Goal: Task Accomplishment & Management: Complete application form

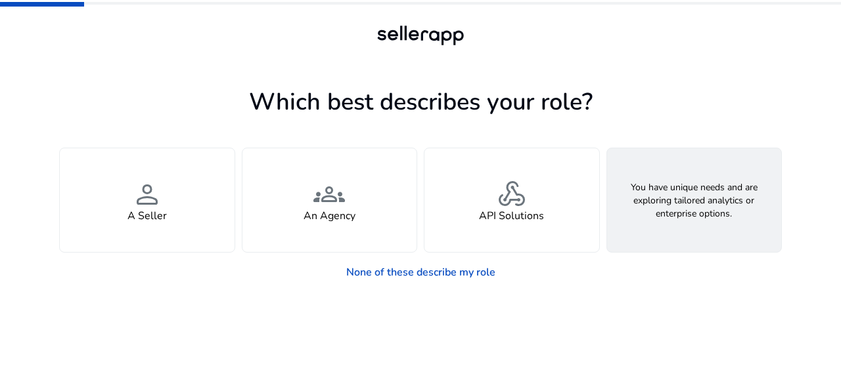
click at [666, 213] on h4 "Looking for Custom Solutions" at bounding box center [693, 216] width 141 height 12
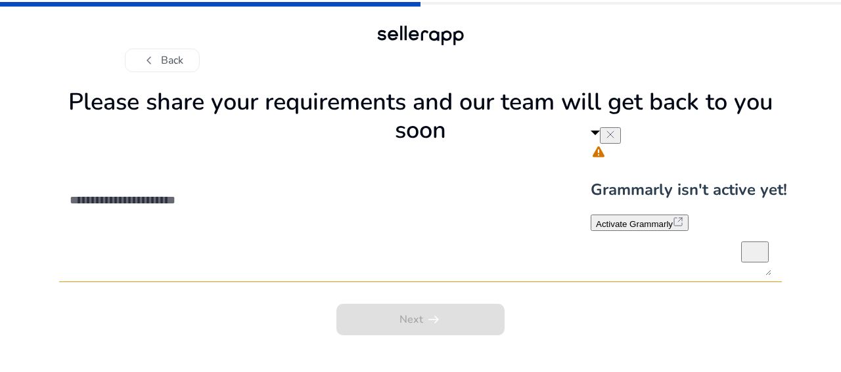
click at [621, 135] on button at bounding box center [610, 135] width 21 height 16
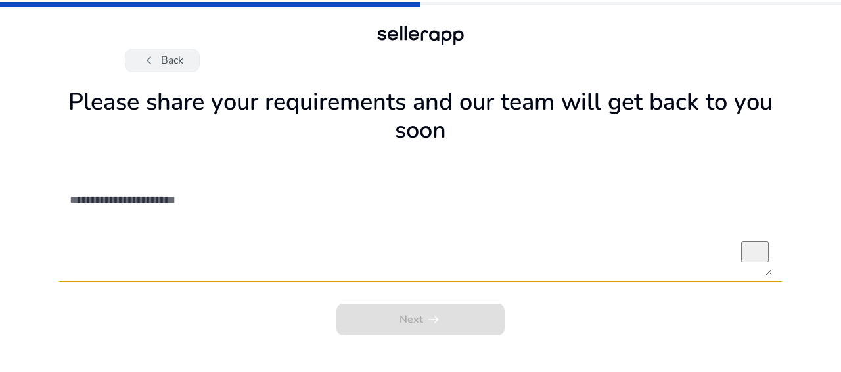
click at [137, 60] on button "chevron_left Back" at bounding box center [162, 61] width 75 height 24
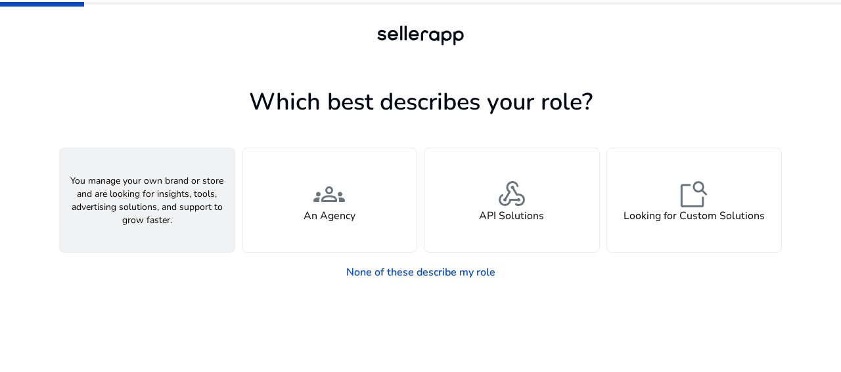
click at [171, 206] on div "person A Seller" at bounding box center [147, 200] width 175 height 104
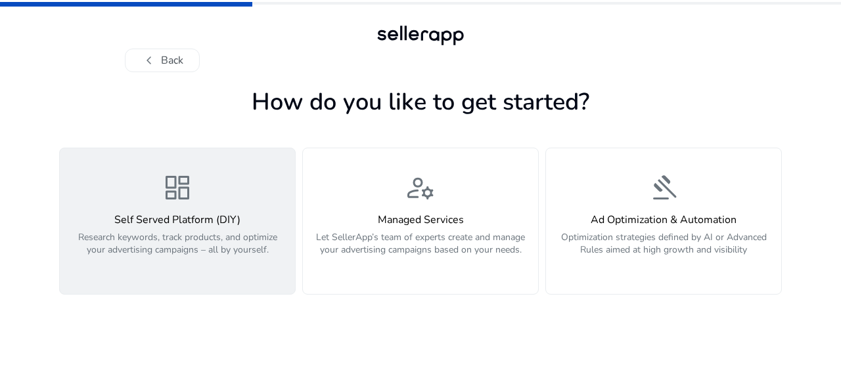
click at [248, 198] on div "dashboard Self Served Platform (DIY) Research keywords, track products, and opt…" at bounding box center [177, 221] width 219 height 98
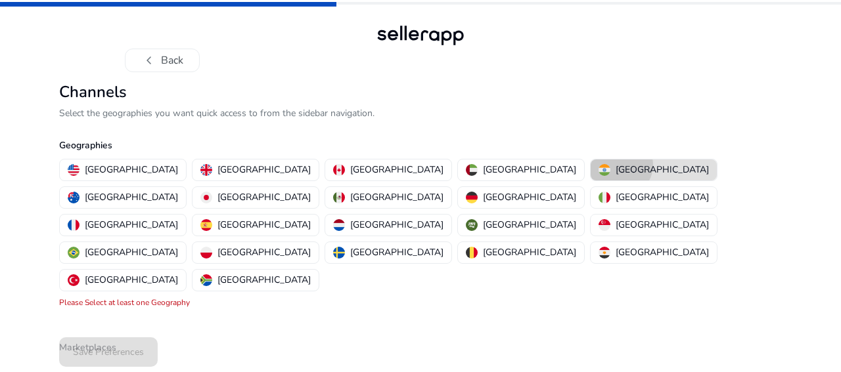
click at [615, 165] on p "[GEOGRAPHIC_DATA]" at bounding box center [661, 170] width 93 height 14
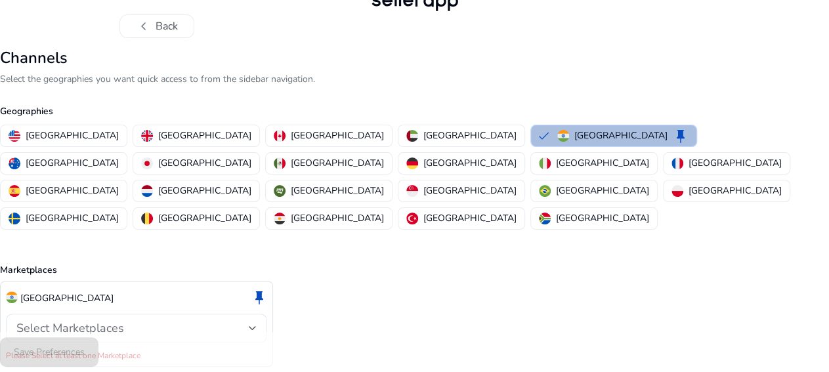
scroll to position [50, 0]
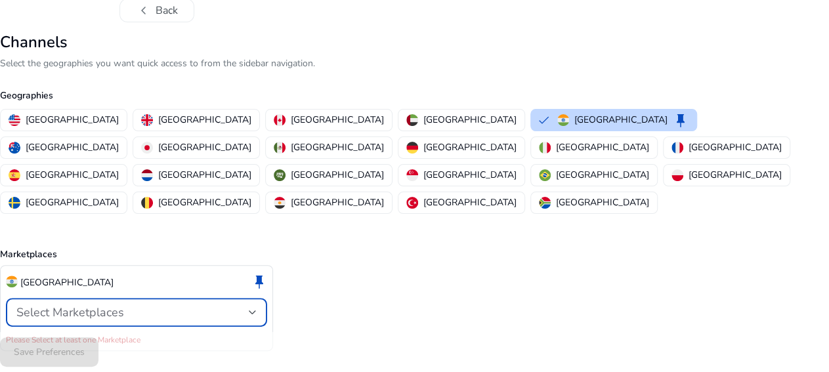
click at [257, 305] on div at bounding box center [253, 313] width 8 height 16
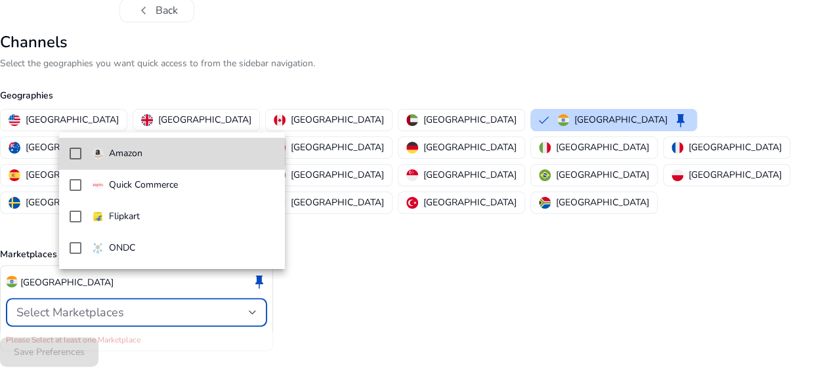
click at [169, 152] on span "Amazon" at bounding box center [183, 153] width 183 height 14
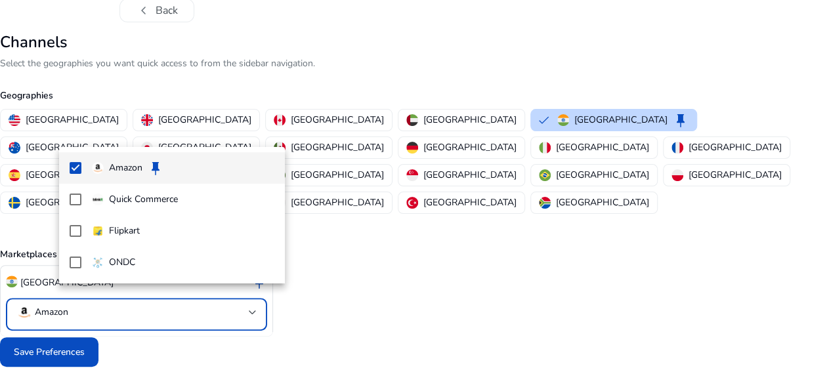
scroll to position [35, 0]
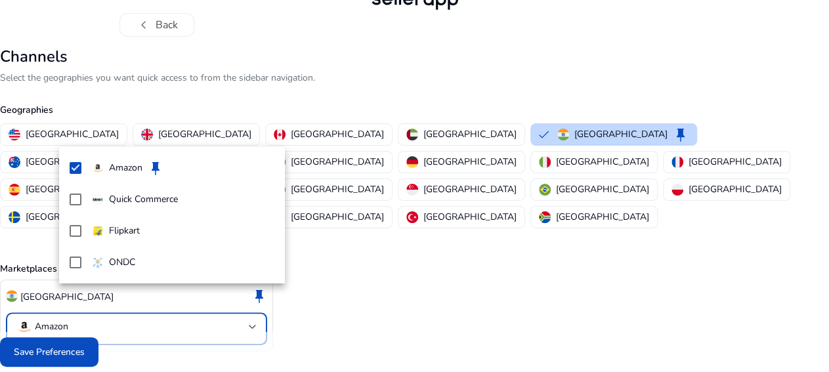
click at [111, 351] on div at bounding box center [414, 186] width 829 height 372
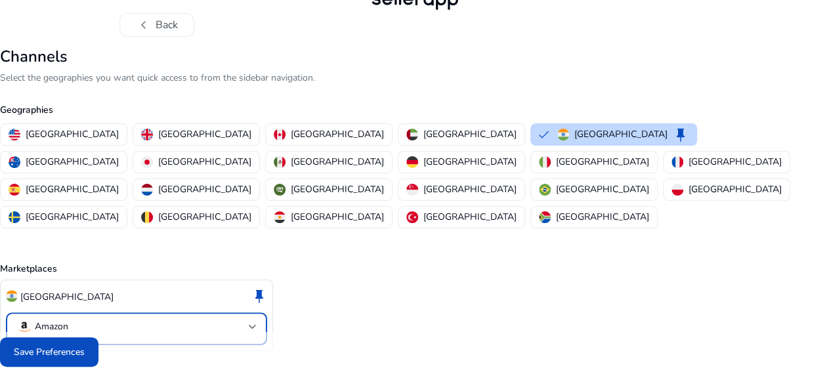
click at [257, 324] on div at bounding box center [253, 326] width 8 height 5
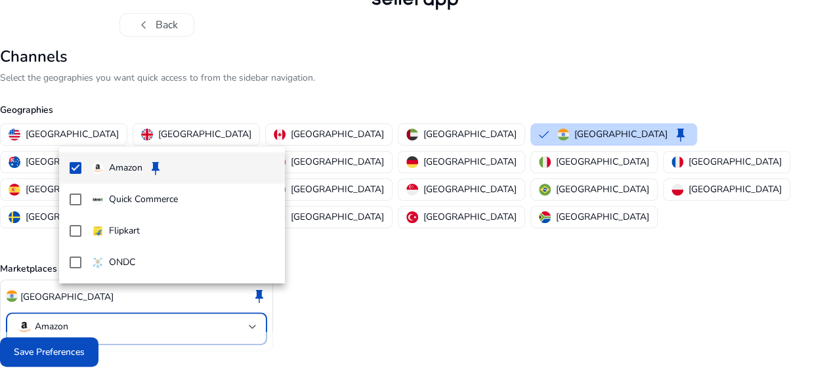
click at [113, 359] on div at bounding box center [414, 186] width 829 height 372
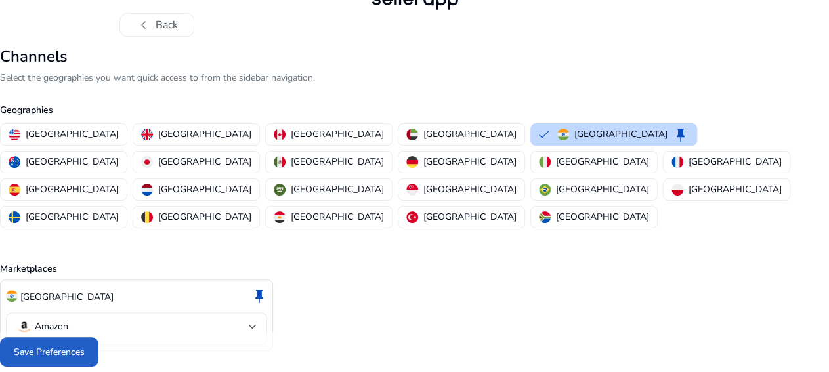
click at [85, 359] on span "Save Preferences" at bounding box center [49, 352] width 71 height 14
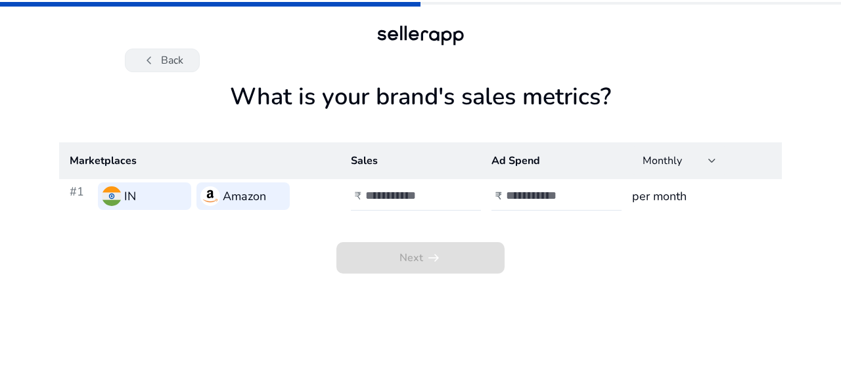
click at [171, 62] on button "chevron_left Back" at bounding box center [162, 61] width 75 height 24
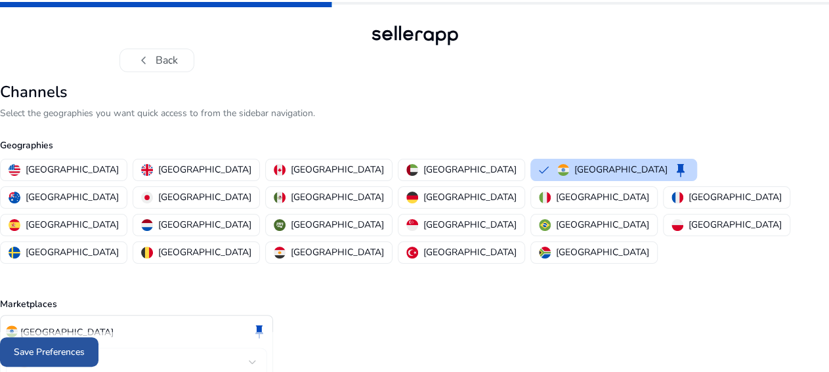
click at [98, 355] on span at bounding box center [49, 353] width 98 height 32
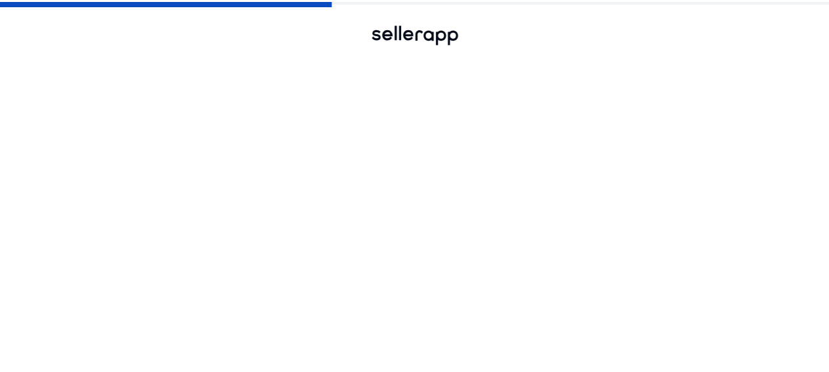
click at [98, 355] on span at bounding box center [49, 353] width 98 height 32
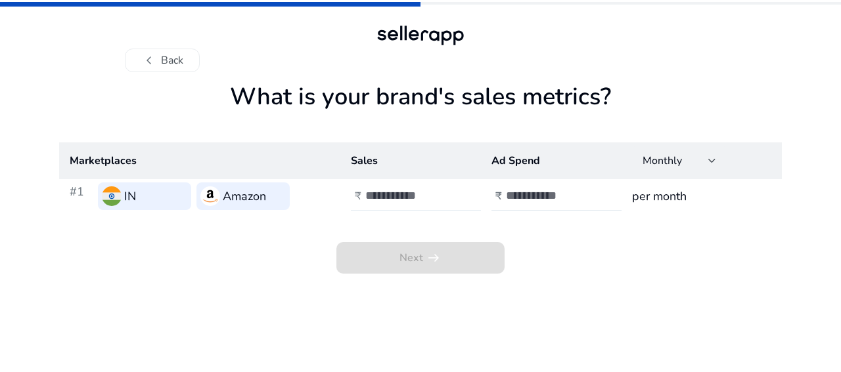
type input "*"
click at [452, 195] on input "*" at bounding box center [409, 195] width 89 height 14
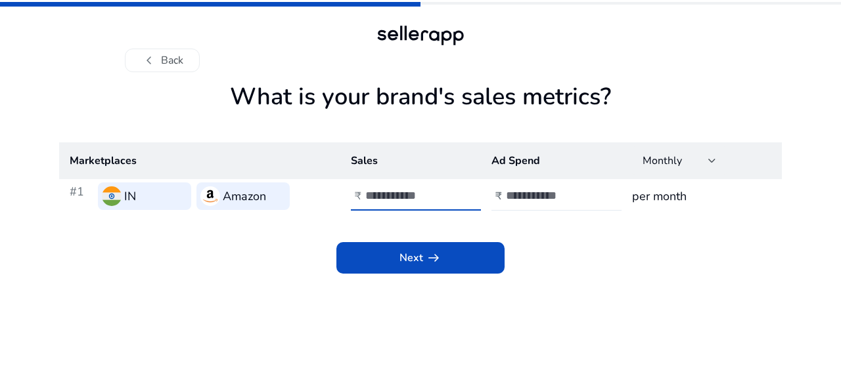
type input "*"
click at [588, 195] on input "*" at bounding box center [550, 195] width 89 height 14
click at [667, 196] on h3 "per month" at bounding box center [701, 196] width 139 height 18
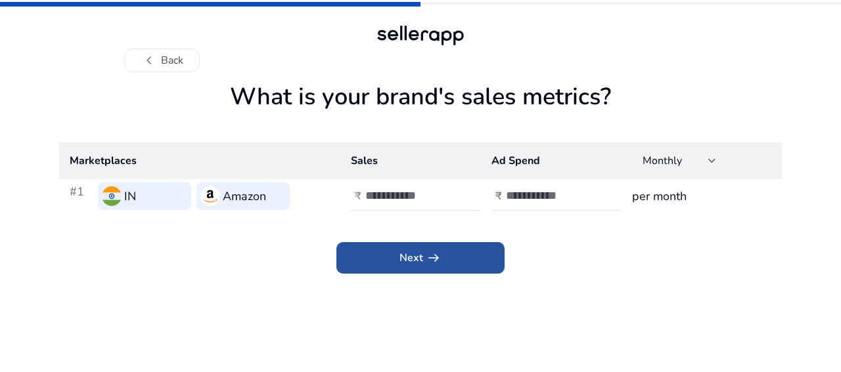
click at [485, 258] on span at bounding box center [420, 258] width 168 height 32
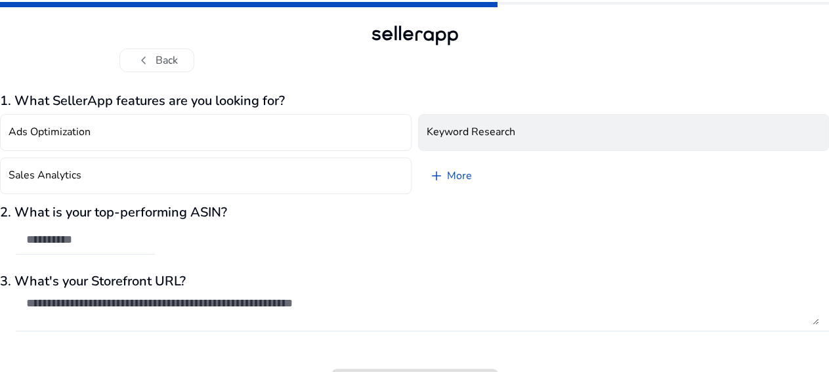
click at [494, 135] on h4 "Keyword Research" at bounding box center [471, 132] width 89 height 12
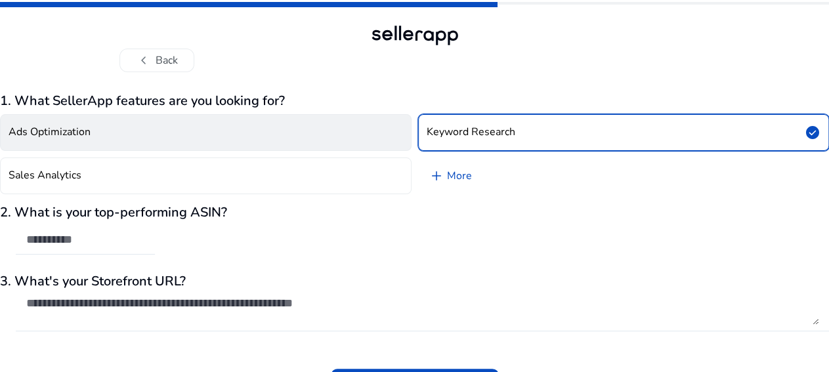
click at [362, 139] on button "Ads Optimization" at bounding box center [206, 132] width 412 height 37
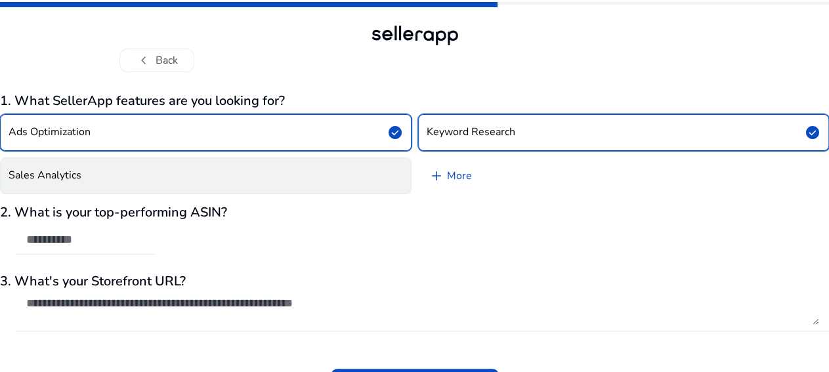
click at [370, 160] on button "Sales Analytics" at bounding box center [206, 176] width 412 height 37
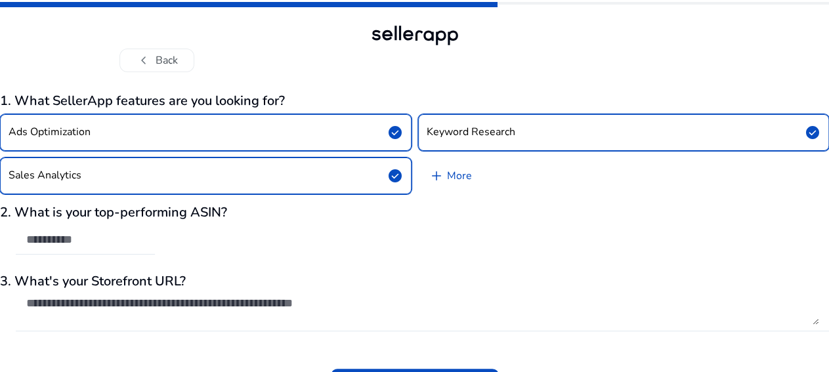
click at [240, 237] on div "2. What is your top-performing ASIN?" at bounding box center [414, 237] width 829 height 64
click at [144, 242] on input "text" at bounding box center [85, 239] width 118 height 14
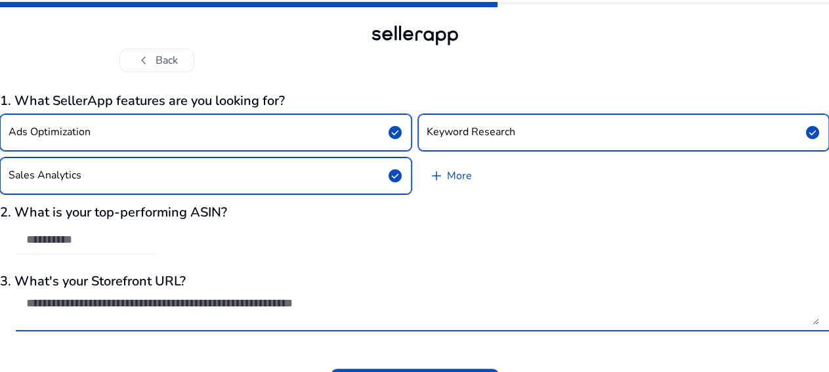
click at [208, 309] on textarea "To enrich screen reader interactions, please activate Accessibility in Grammarl…" at bounding box center [422, 310] width 793 height 29
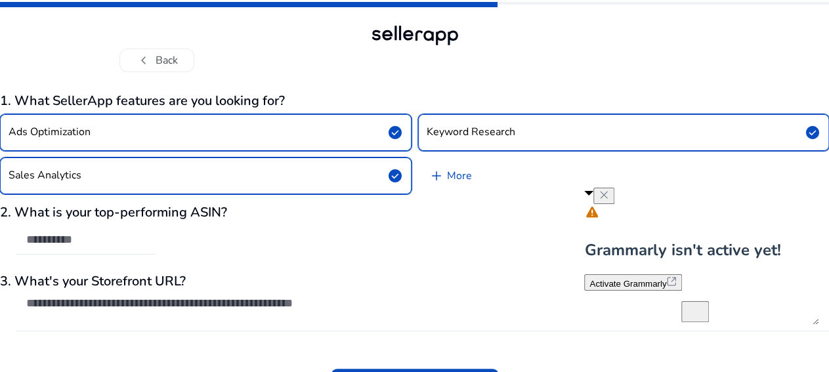
click at [667, 279] on span "Activate Grammarly" at bounding box center [628, 284] width 77 height 10
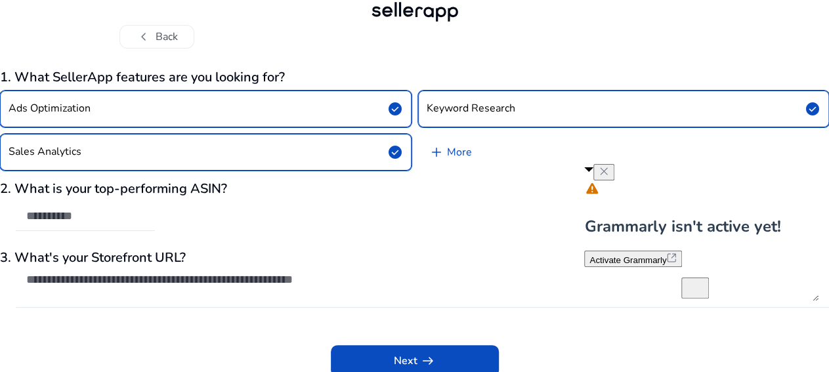
scroll to position [28, 0]
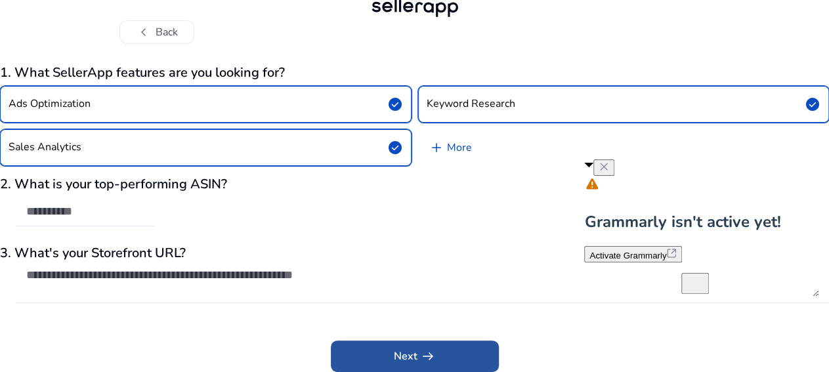
click at [392, 358] on span at bounding box center [415, 357] width 168 height 32
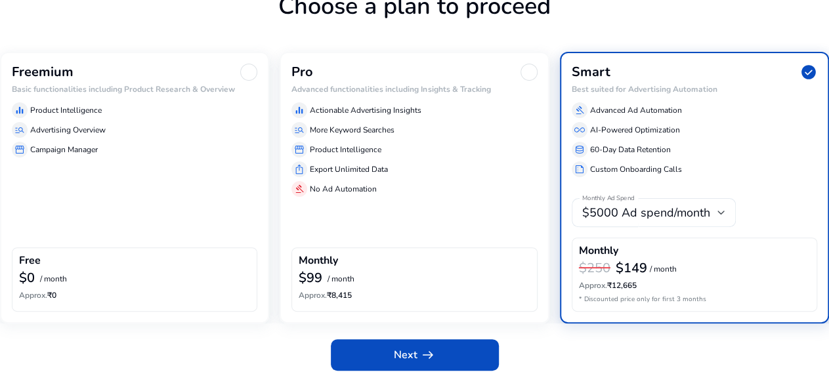
scroll to position [104, 0]
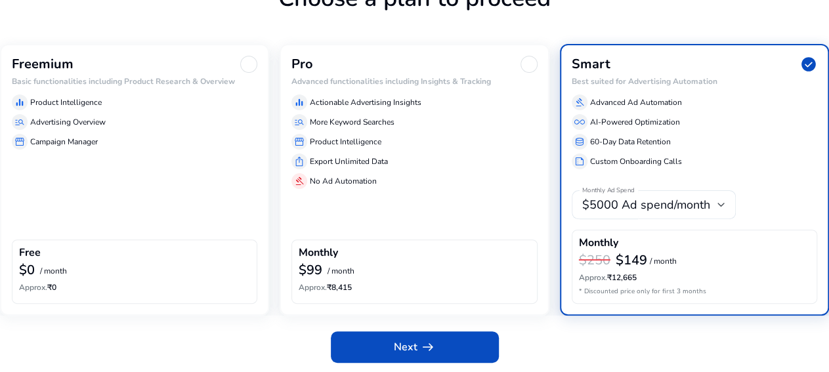
click at [205, 264] on div "$0 / month" at bounding box center [134, 271] width 231 height 17
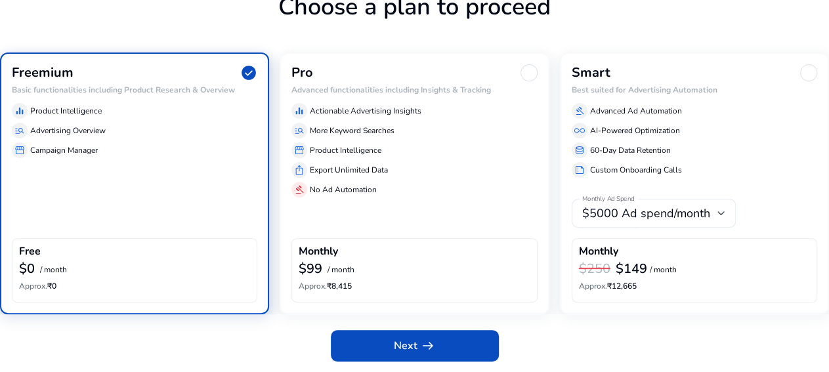
scroll to position [93, 0]
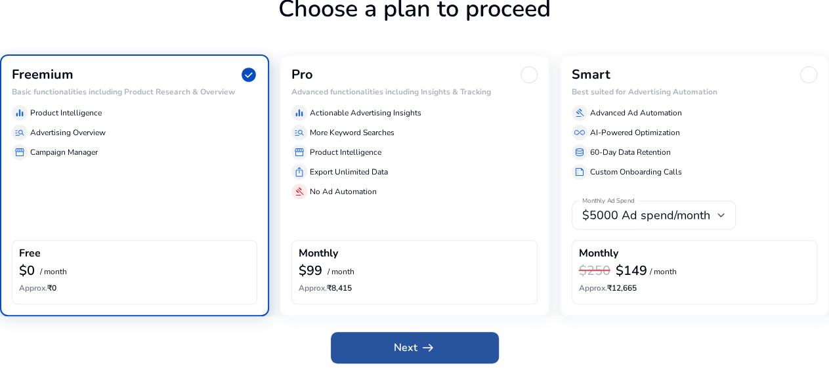
click at [418, 354] on app-icon "arrow_right_alt" at bounding box center [427, 348] width 18 height 16
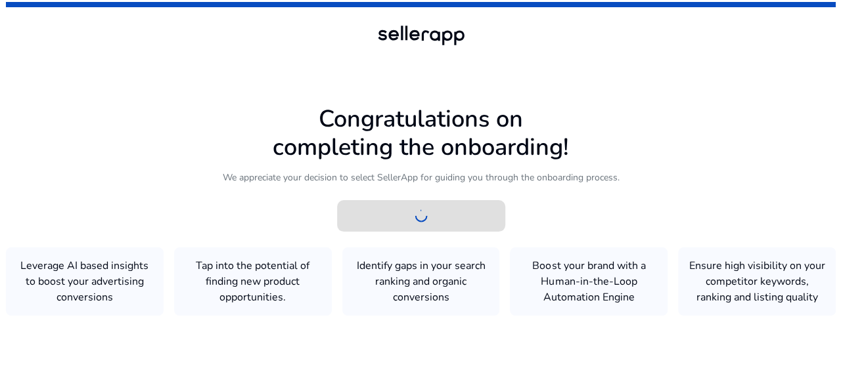
scroll to position [0, 0]
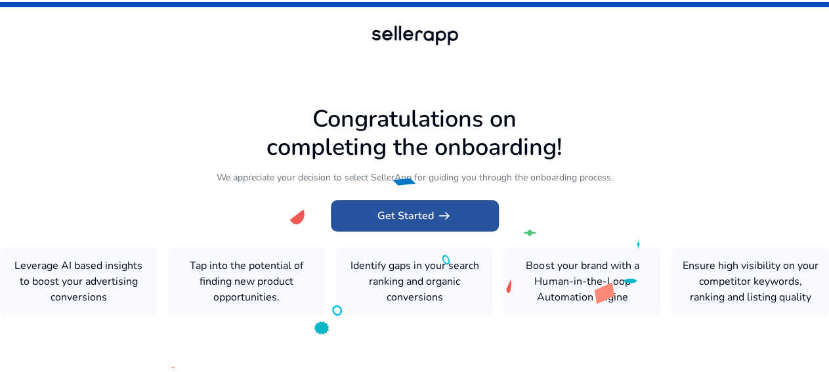
click at [418, 208] on span "Get Started arrow_right_alt" at bounding box center [415, 216] width 75 height 16
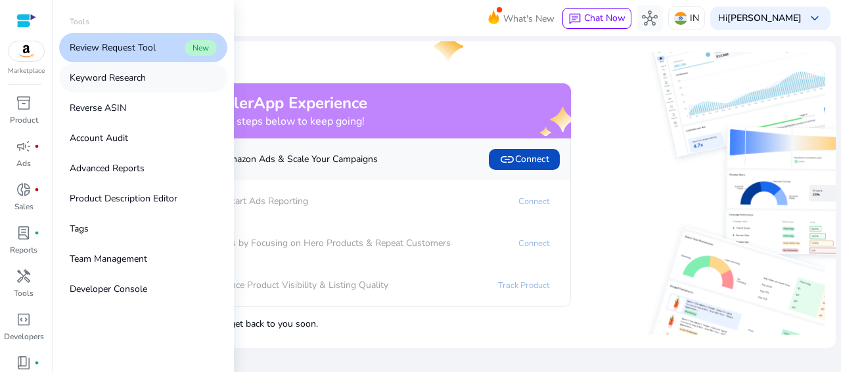
click at [150, 77] on link "Keyword Research" at bounding box center [143, 78] width 168 height 30
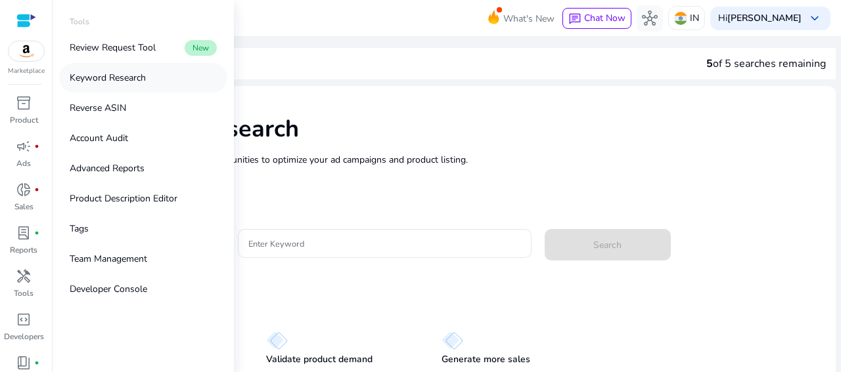
click at [150, 77] on link "Keyword Research" at bounding box center [143, 78] width 168 height 30
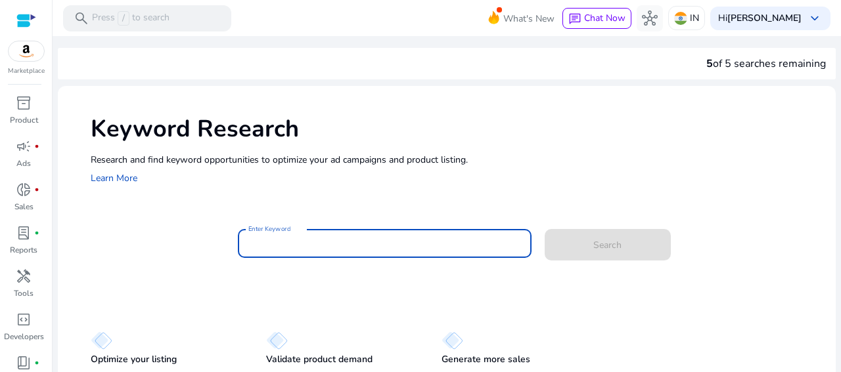
click at [382, 243] on input "Enter Keyword" at bounding box center [384, 243] width 273 height 14
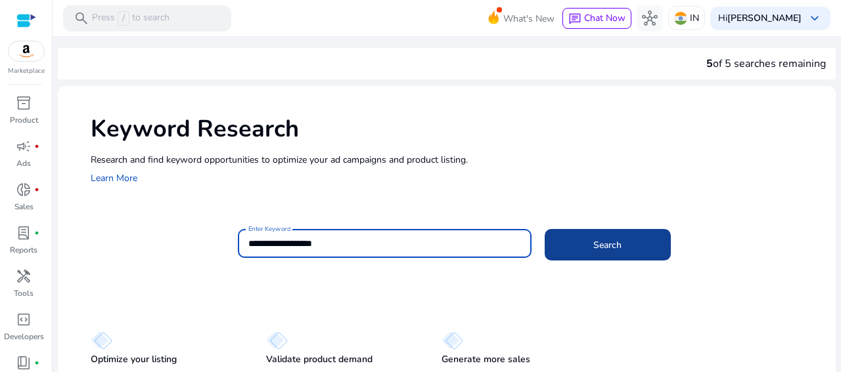
type input "**********"
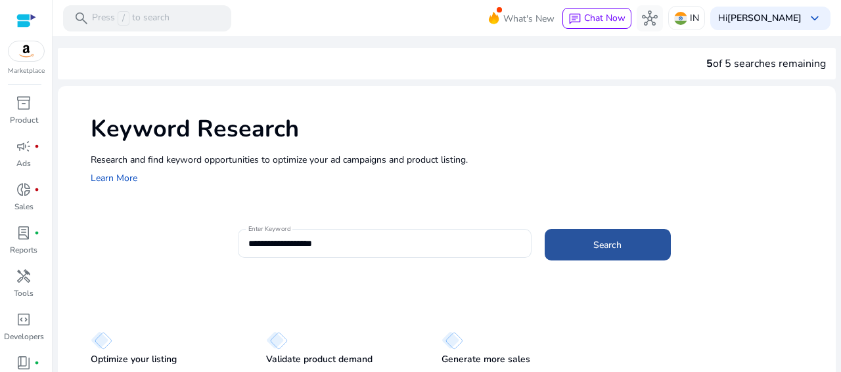
click at [615, 246] on span at bounding box center [607, 245] width 126 height 32
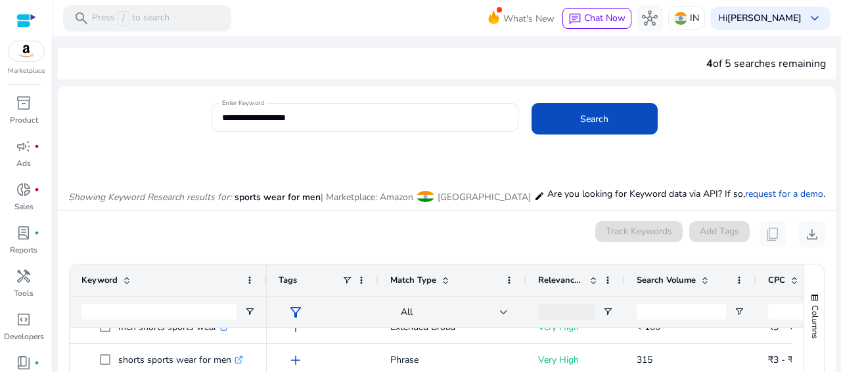
drag, startPoint x: 836, startPoint y: 3, endPoint x: 0, endPoint y: 399, distance: 924.7
